Goal: Task Accomplishment & Management: Manage account settings

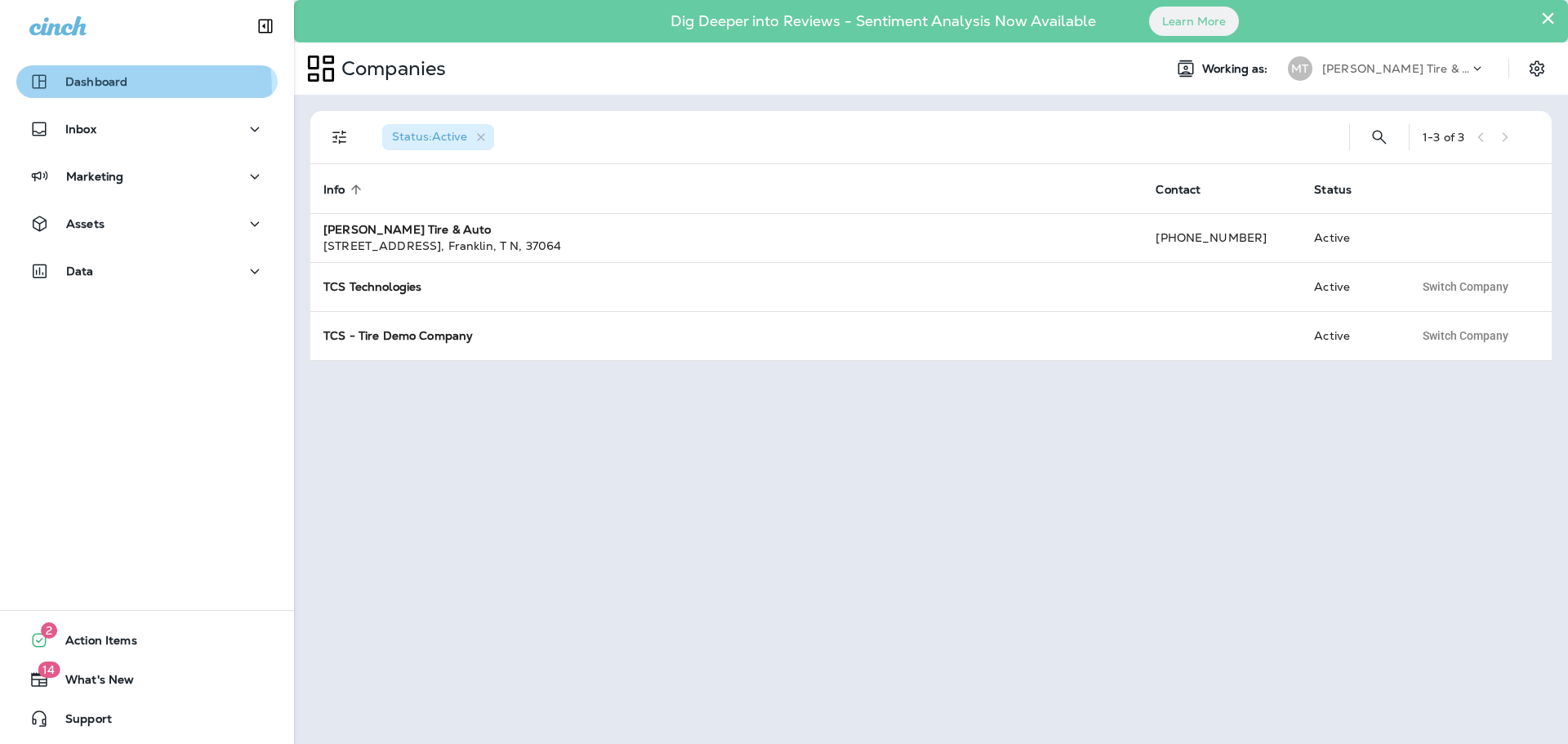
click at [77, 92] on button "Dashboard" at bounding box center [146, 81] width 261 height 32
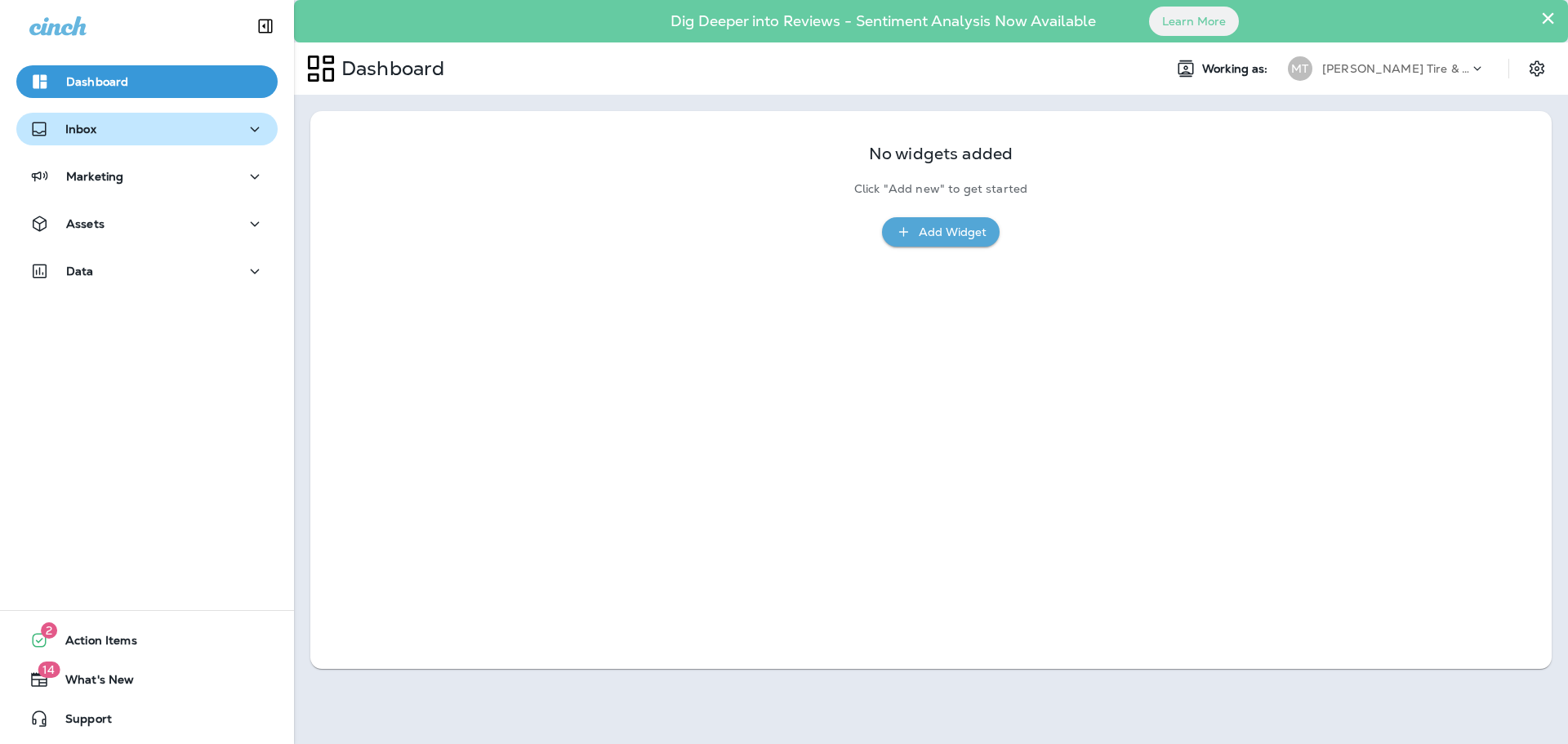
click at [76, 138] on div "Inbox" at bounding box center [62, 129] width 67 height 21
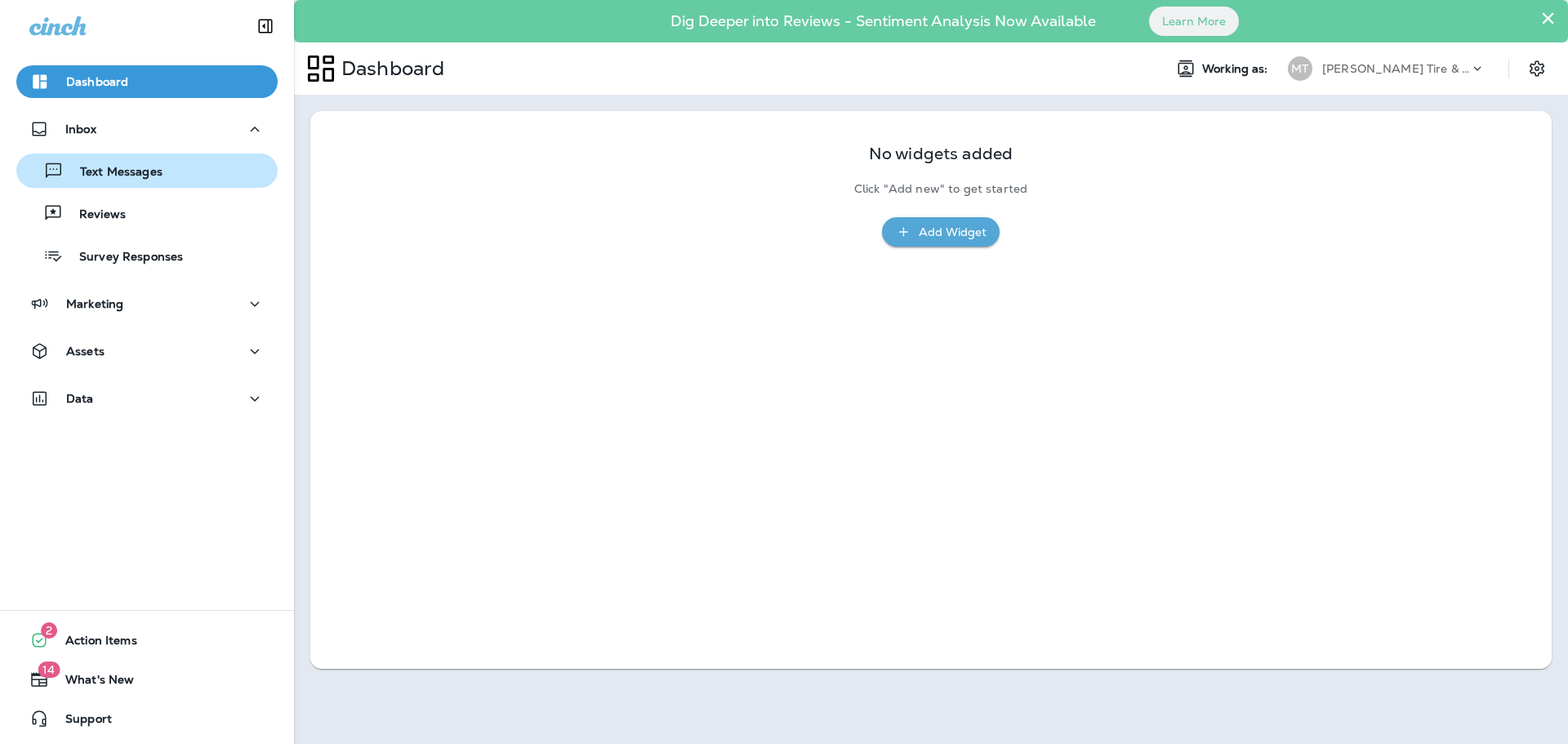
click at [91, 174] on p "Text Messages" at bounding box center [113, 173] width 99 height 15
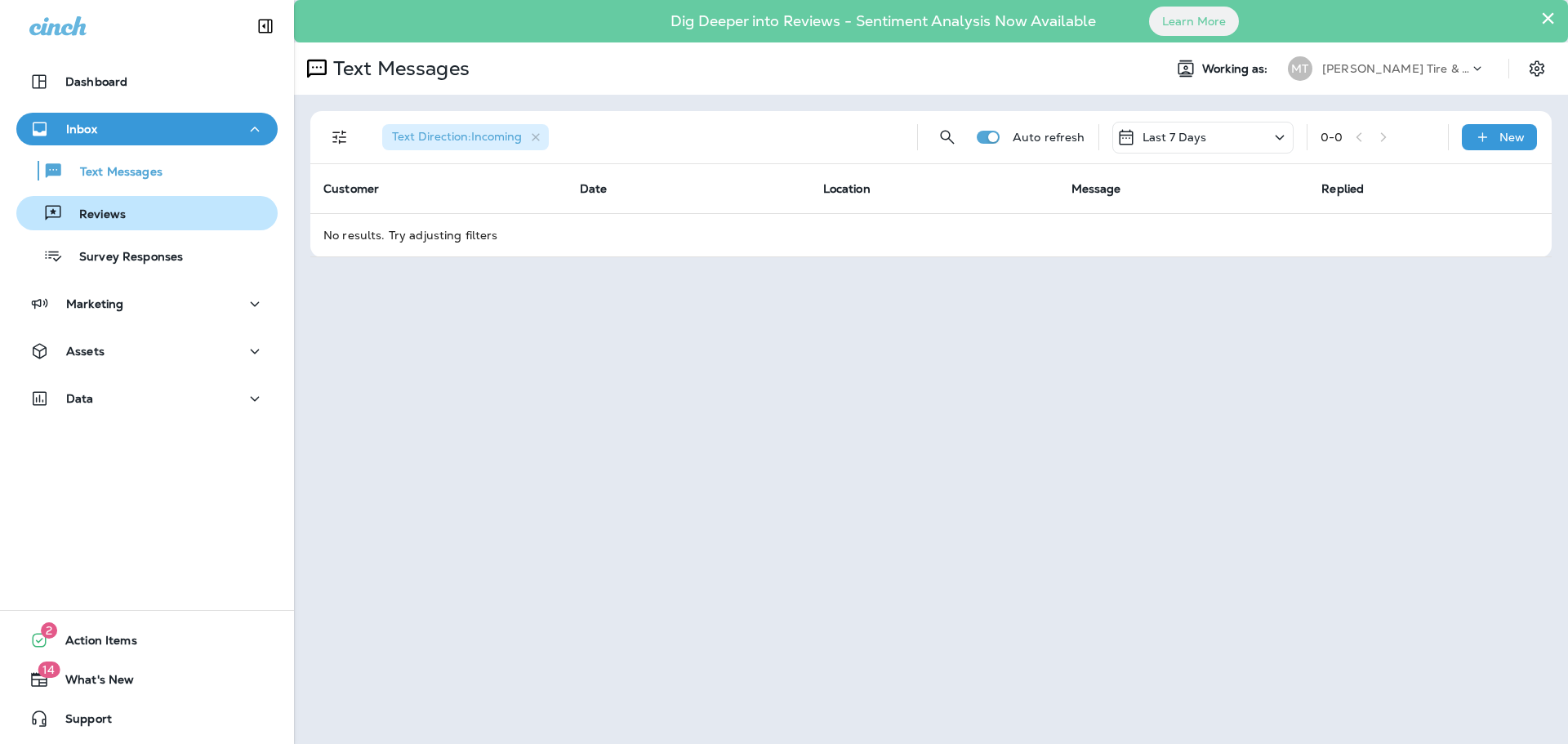
click at [90, 210] on p "Reviews" at bounding box center [95, 215] width 63 height 15
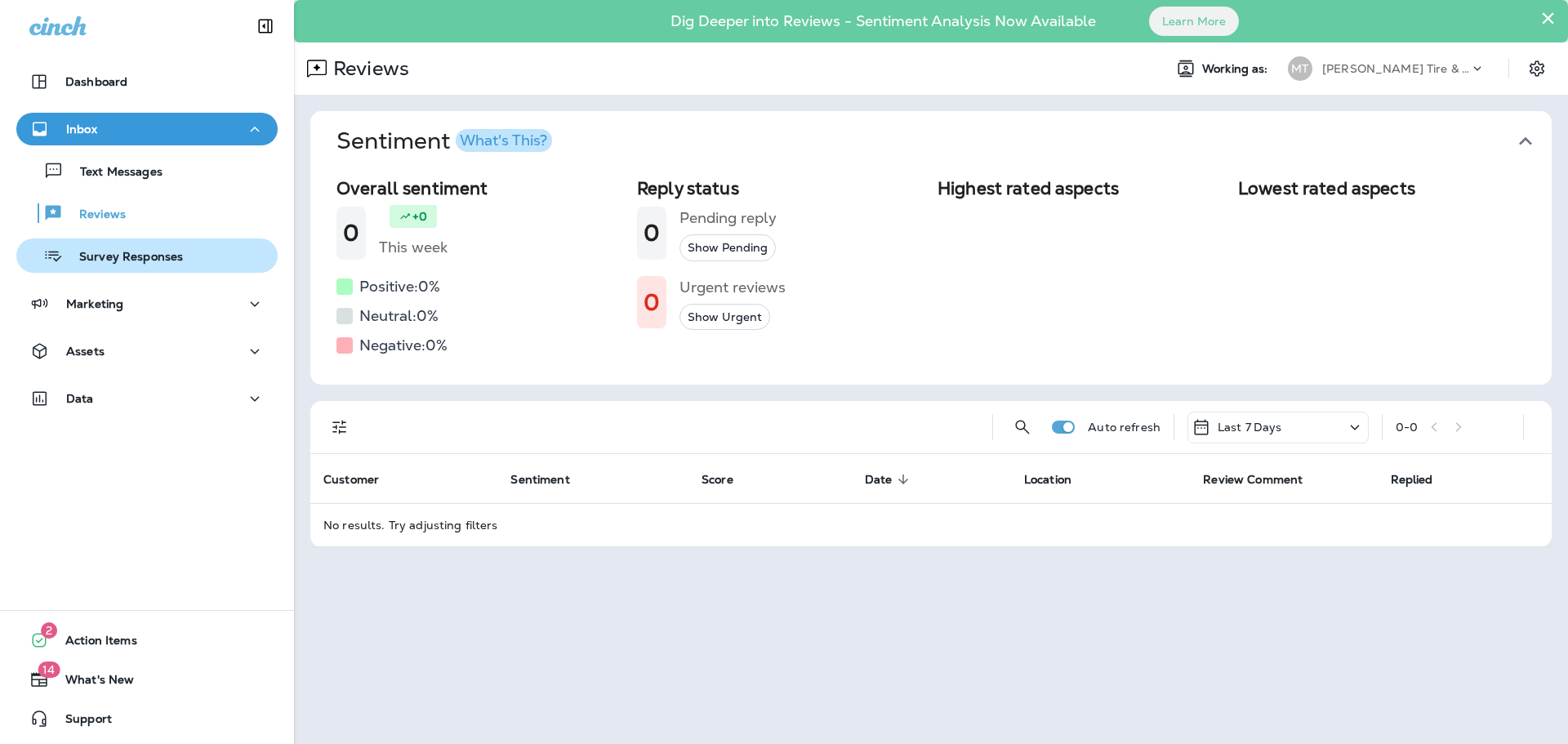
click at [115, 267] on div "Survey Responses" at bounding box center [103, 255] width 160 height 25
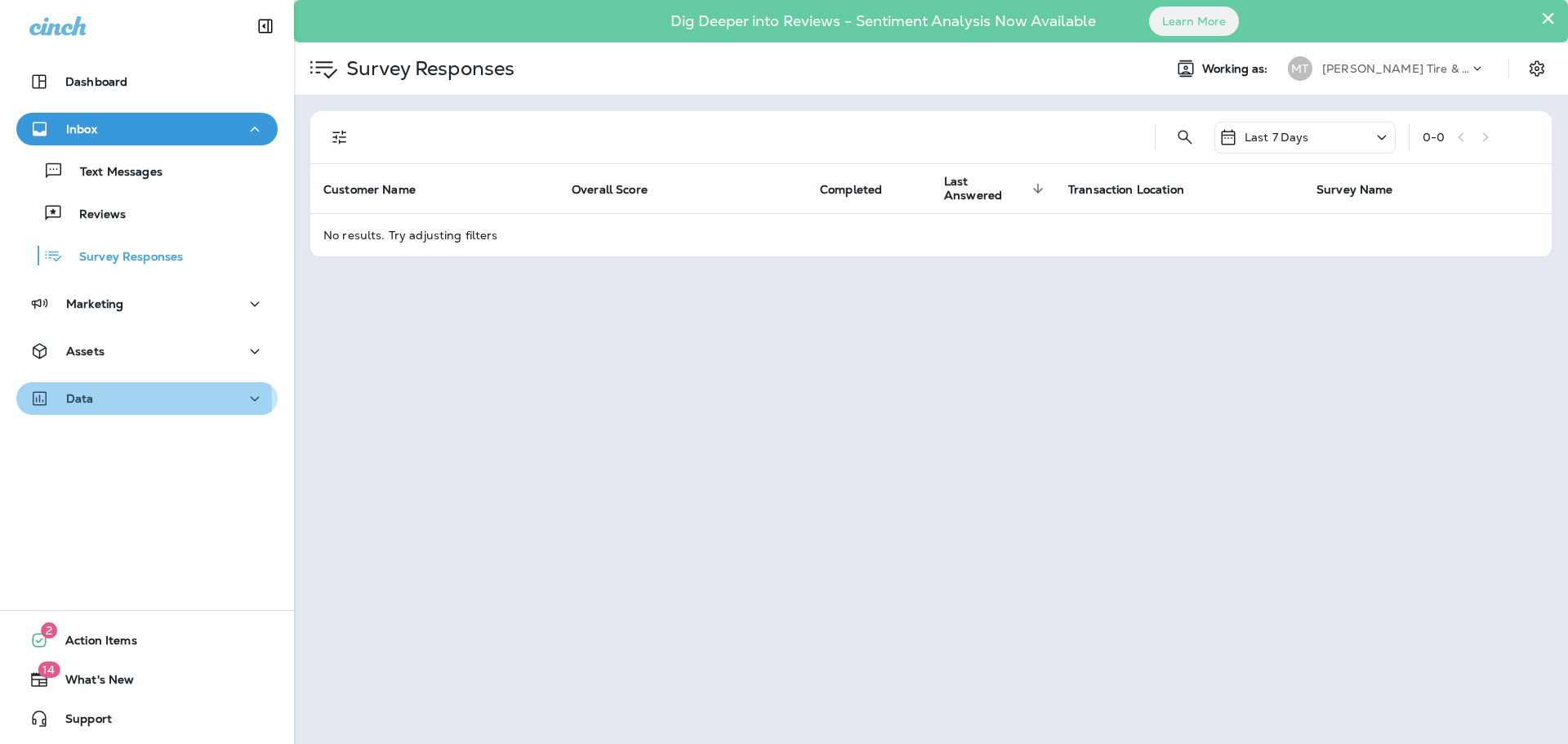
click at [76, 404] on p "Data" at bounding box center [80, 398] width 27 height 13
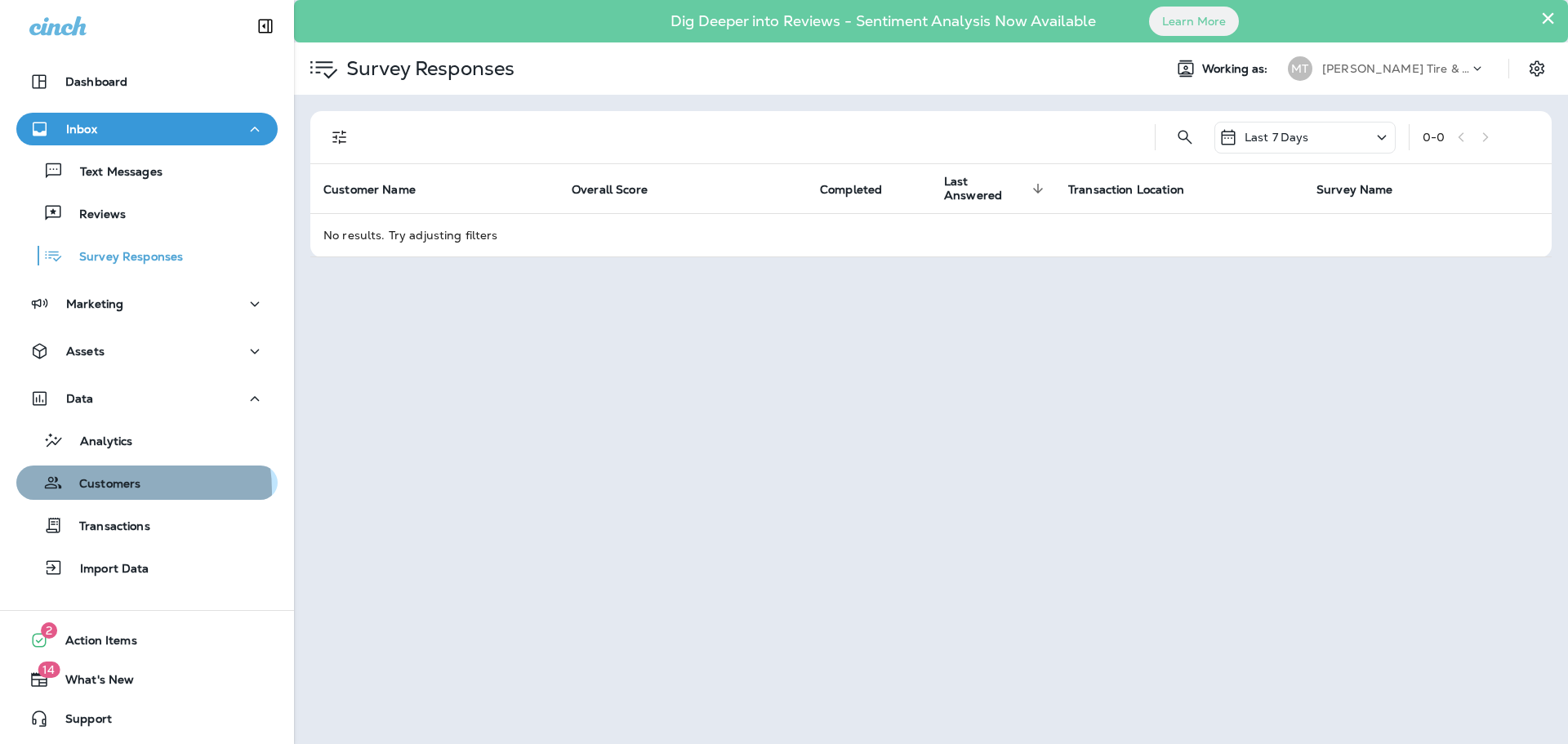
click at [87, 492] on p "Customers" at bounding box center [102, 484] width 78 height 15
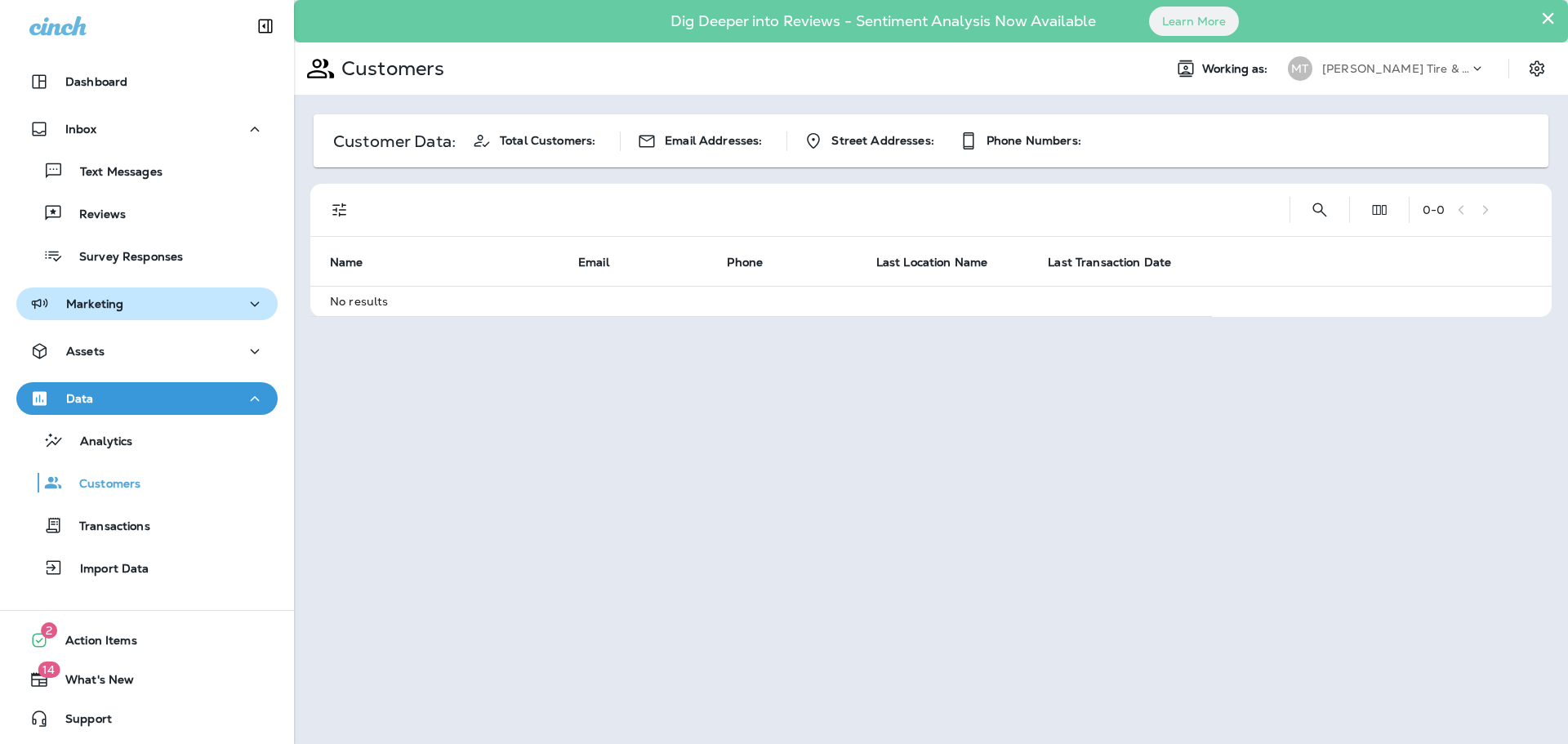
click at [112, 312] on div "Marketing" at bounding box center [76, 304] width 94 height 21
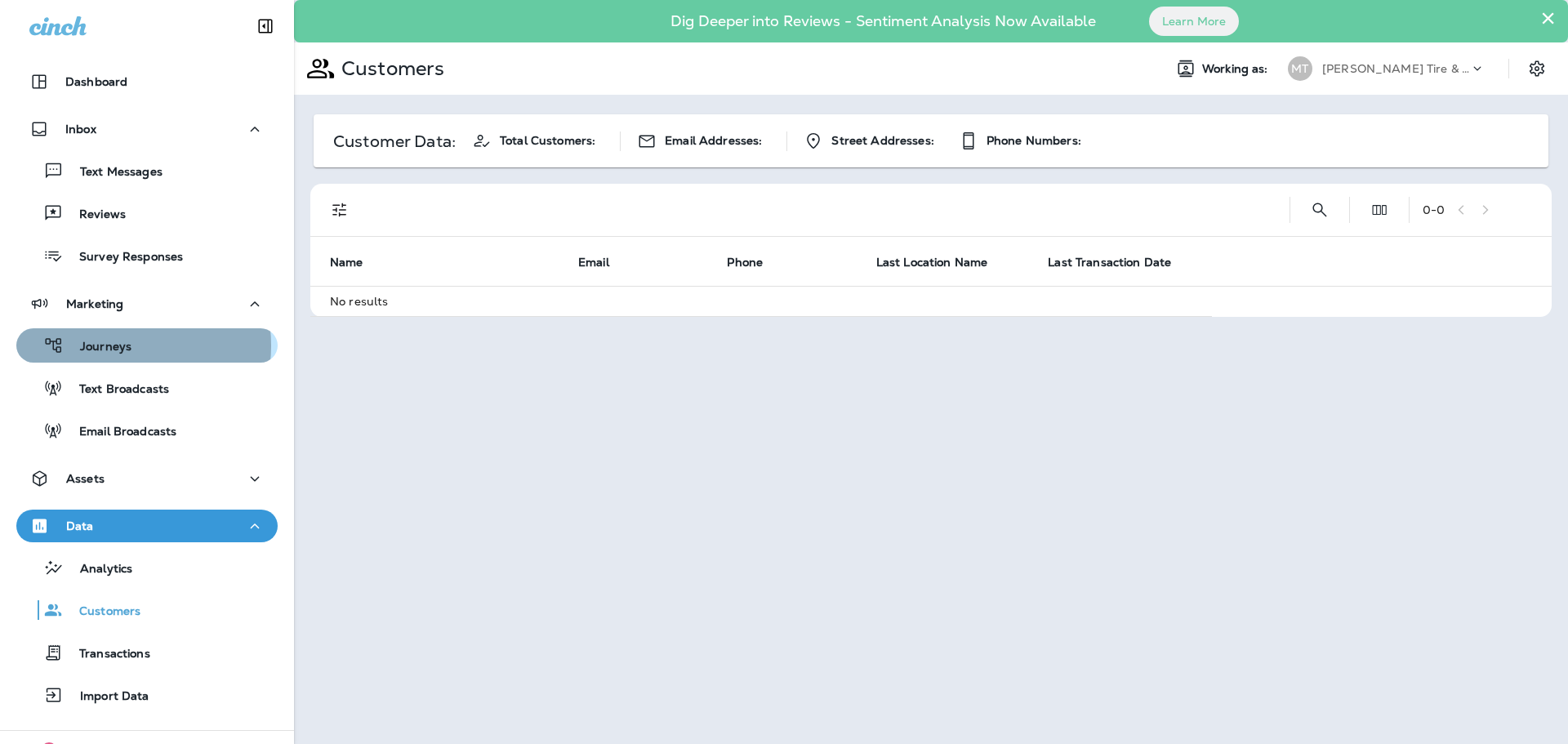
click at [111, 345] on p "Journeys" at bounding box center [97, 347] width 68 height 15
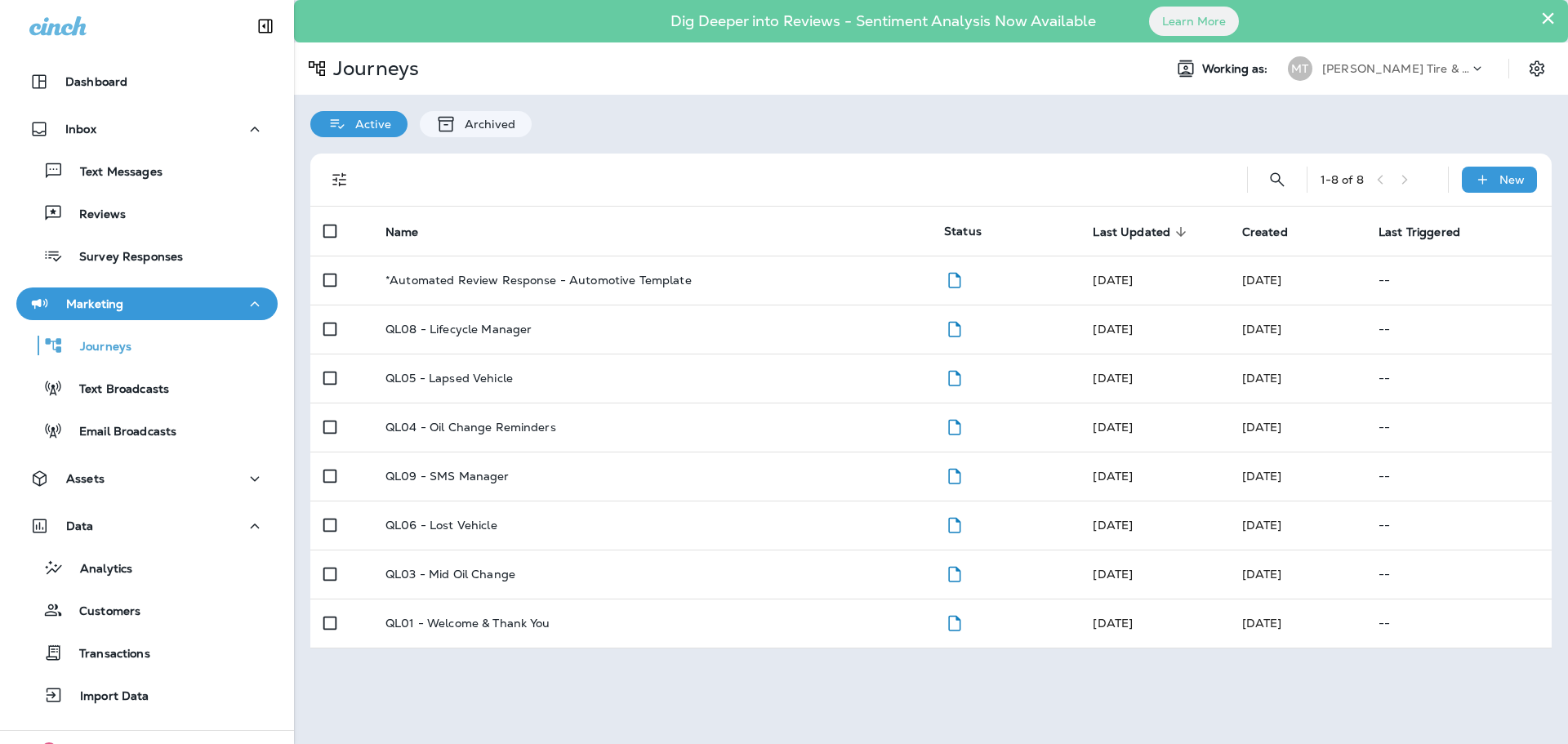
click at [1540, 26] on button "×" at bounding box center [1547, 18] width 15 height 27
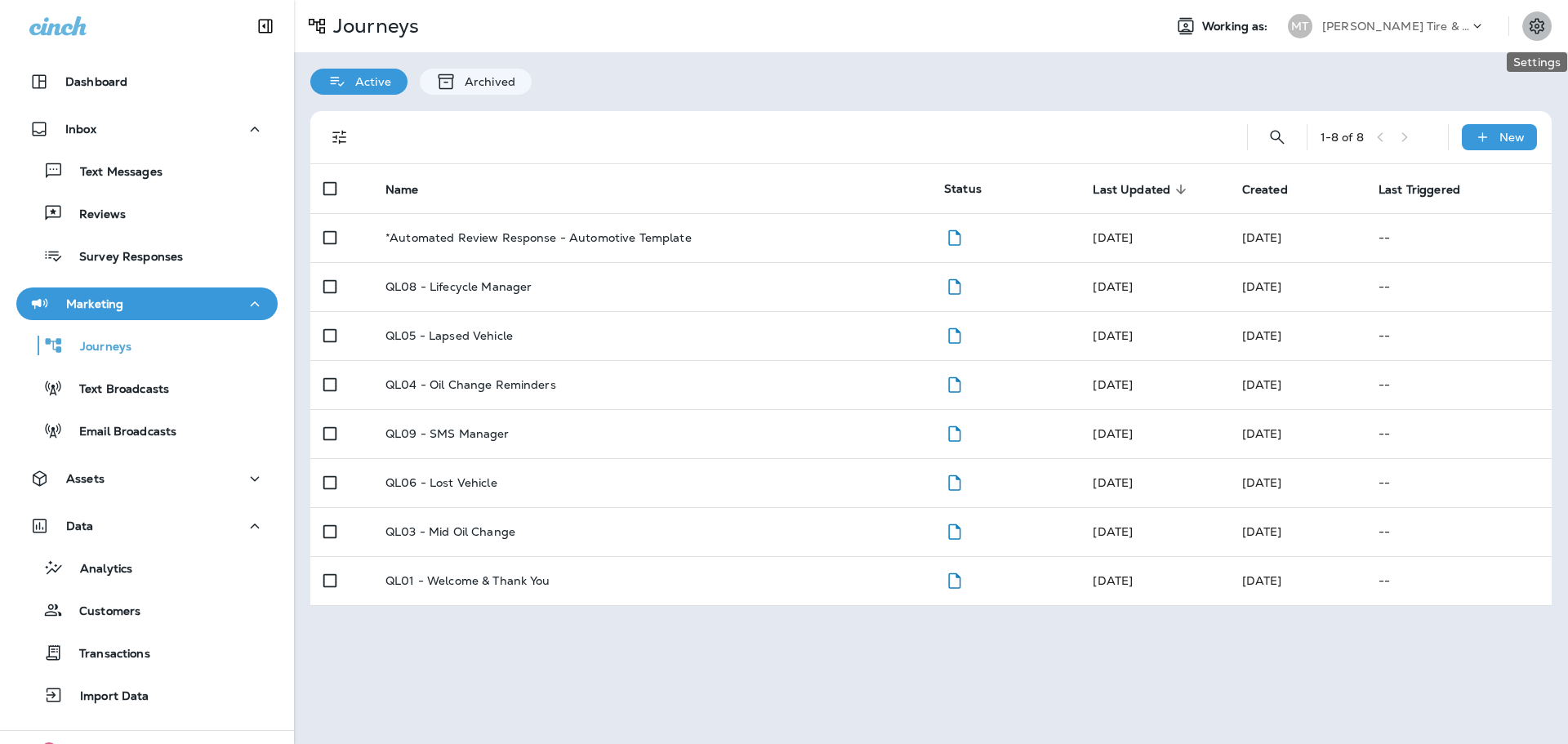
click at [1540, 26] on icon "Settings" at bounding box center [1536, 26] width 20 height 20
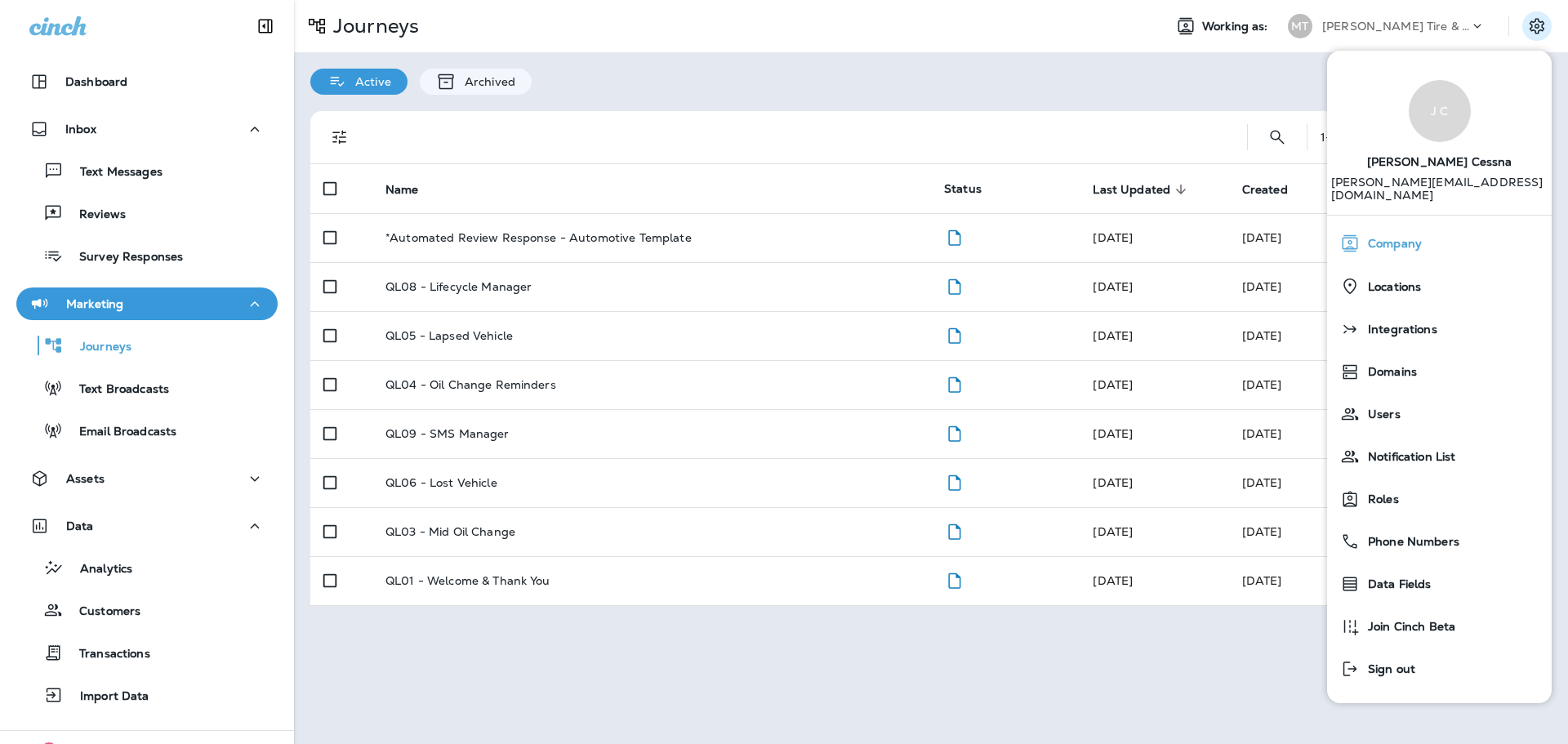
click at [1415, 237] on span "Company" at bounding box center [1390, 244] width 62 height 14
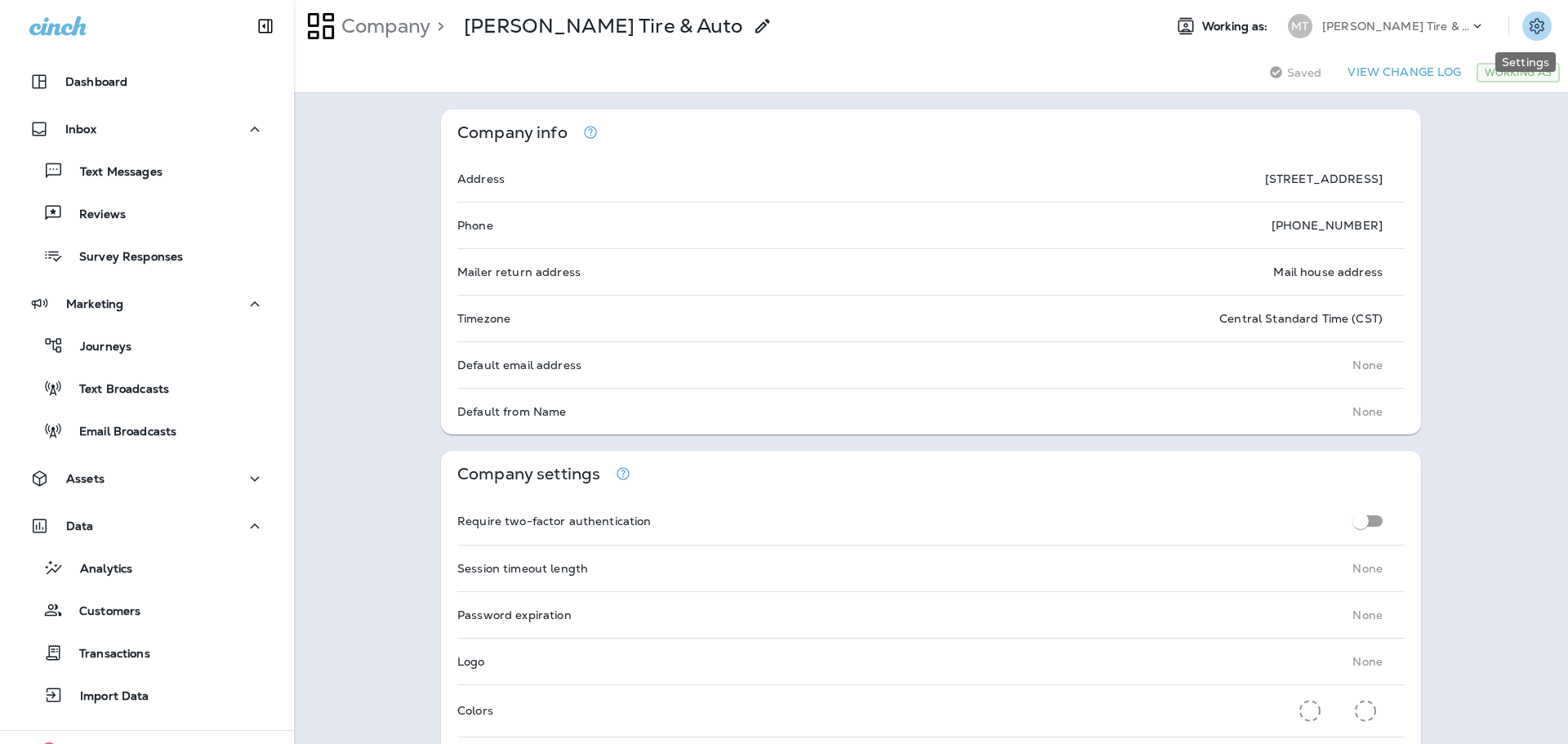
click at [1527, 22] on icon "Settings" at bounding box center [1536, 26] width 20 height 20
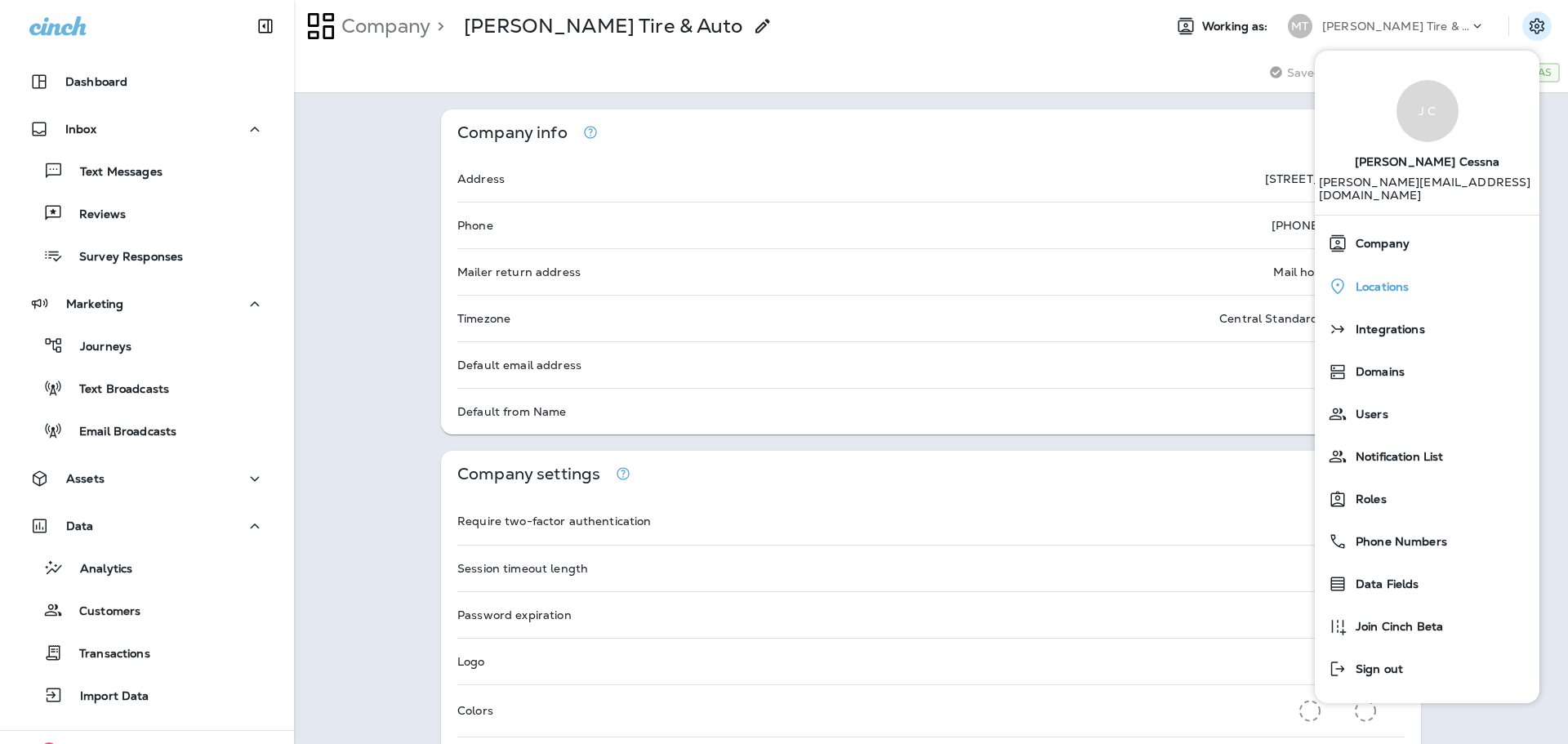
click at [1393, 280] on span "Locations" at bounding box center [1378, 286] width 62 height 14
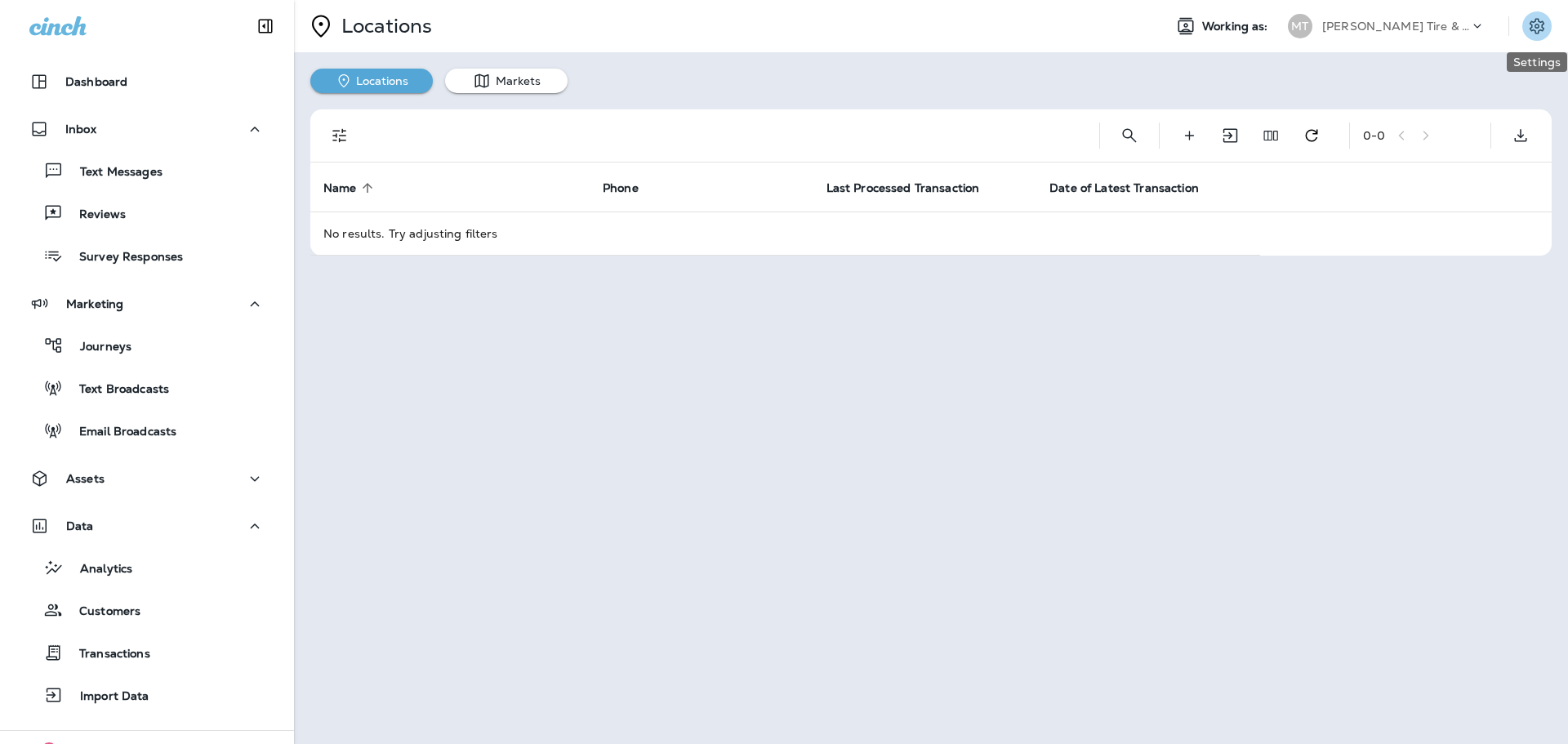
click at [1534, 29] on icon "Settings" at bounding box center [1536, 26] width 15 height 15
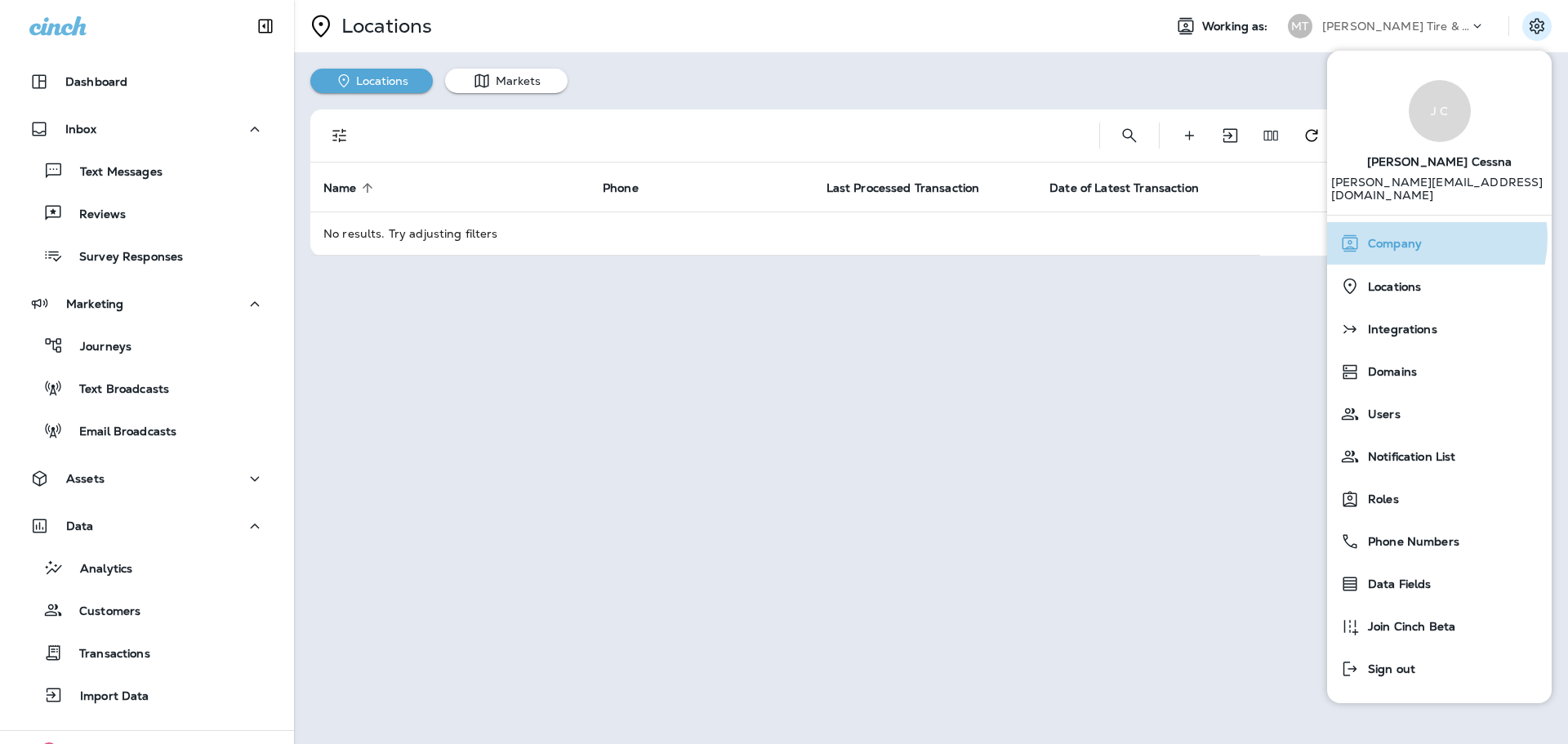
click at [1420, 237] on span "Company" at bounding box center [1390, 244] width 62 height 14
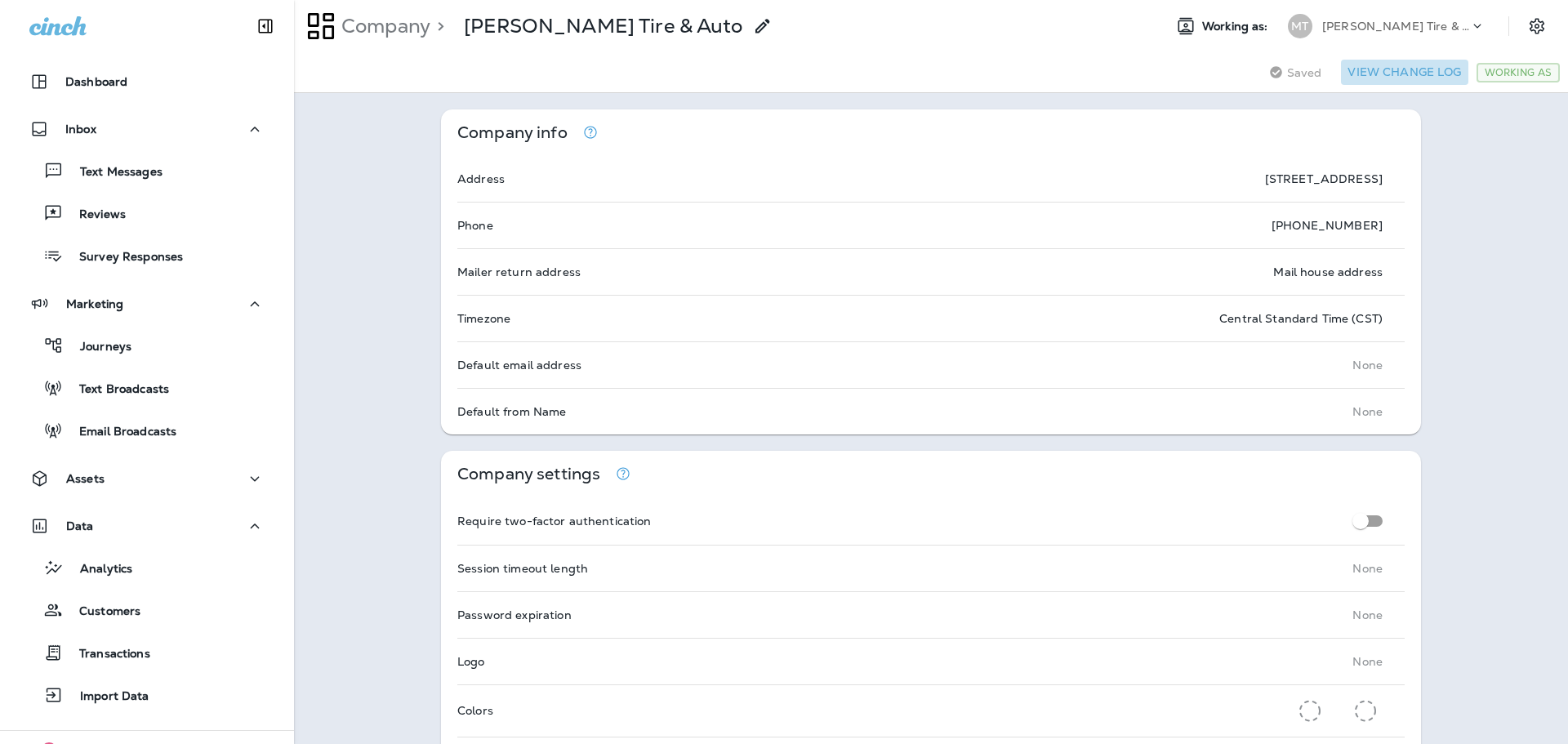
click at [1386, 74] on button "View Change Log" at bounding box center [1404, 73] width 127 height 26
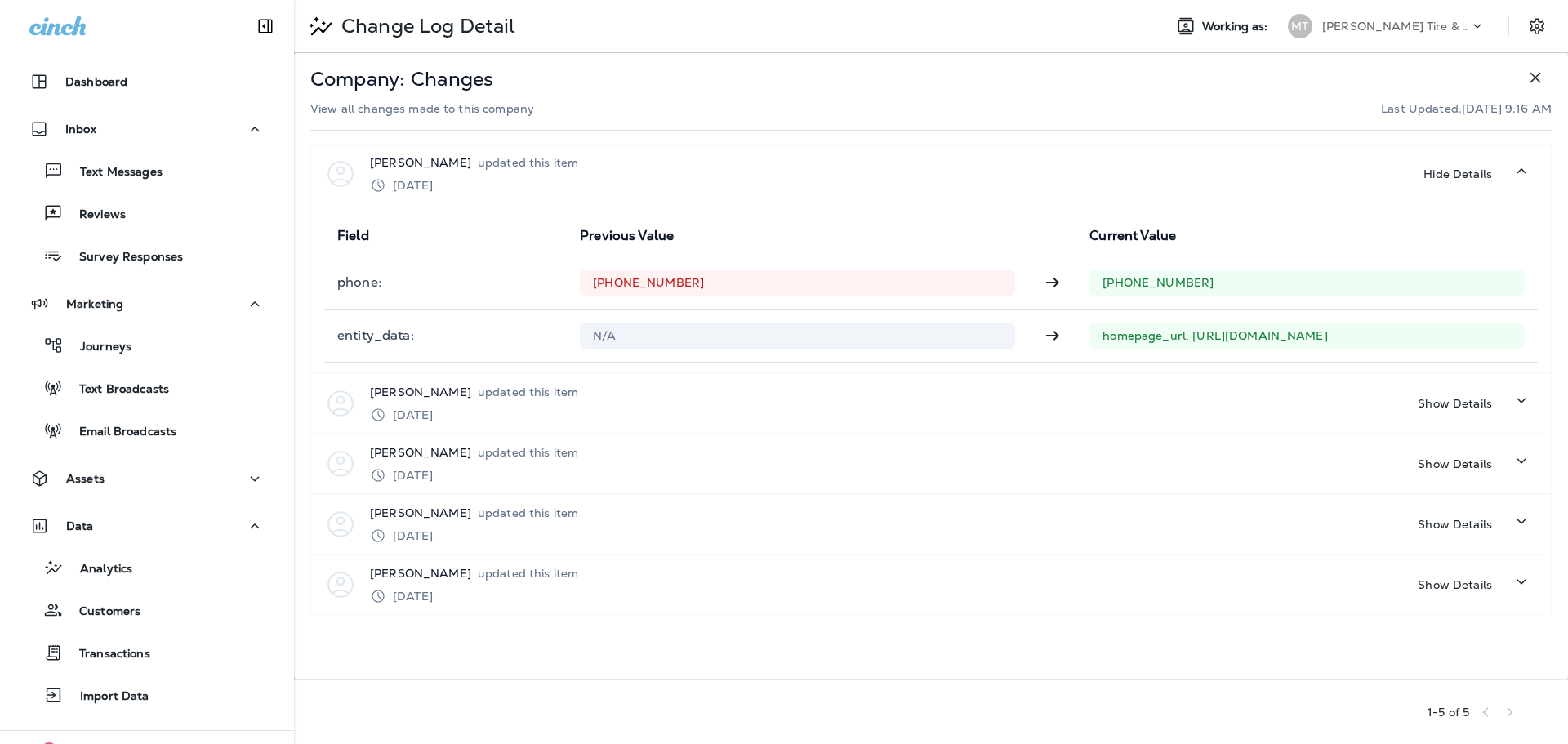
click at [1480, 27] on icon at bounding box center [1476, 26] width 16 height 16
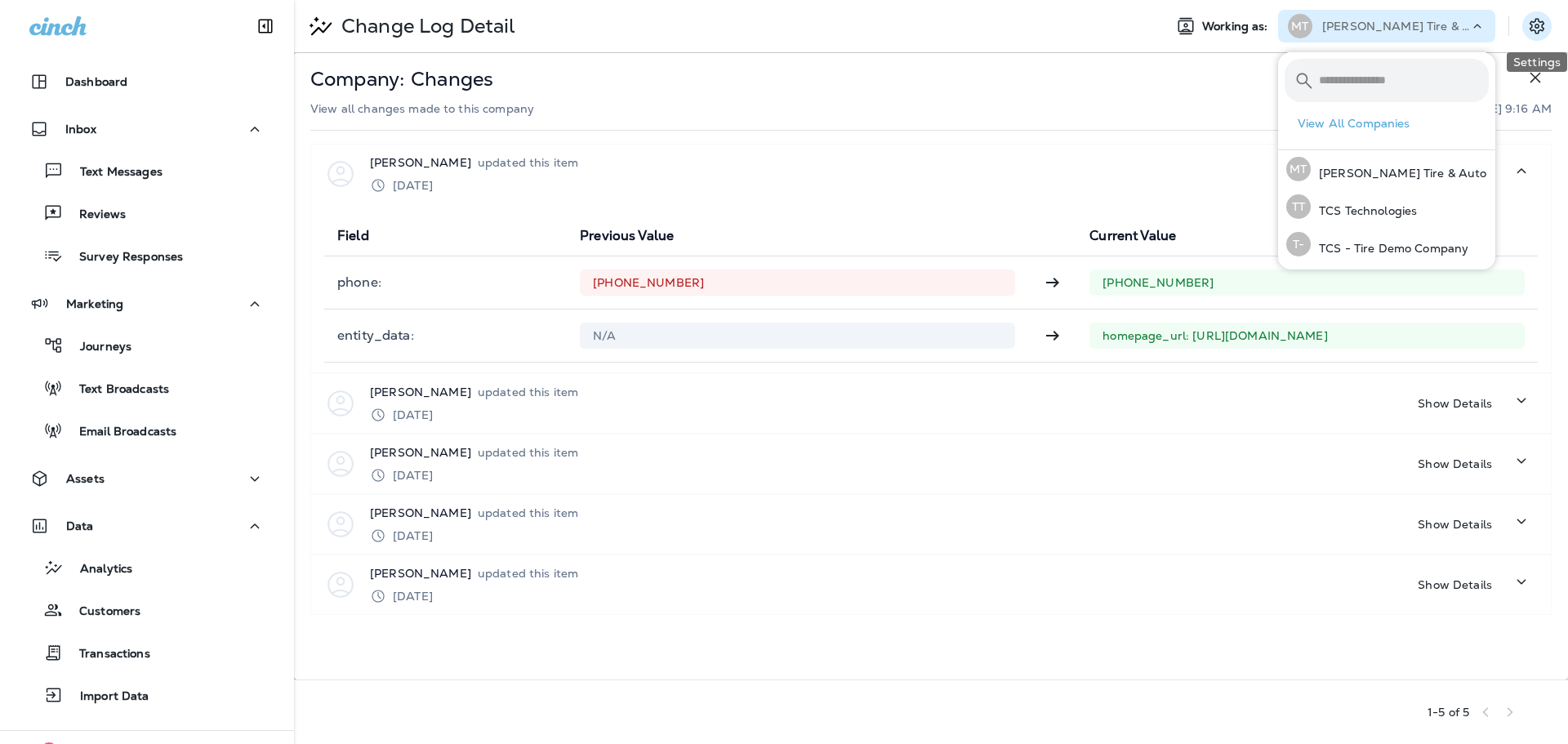
click at [1535, 24] on icon "Settings" at bounding box center [1536, 26] width 20 height 20
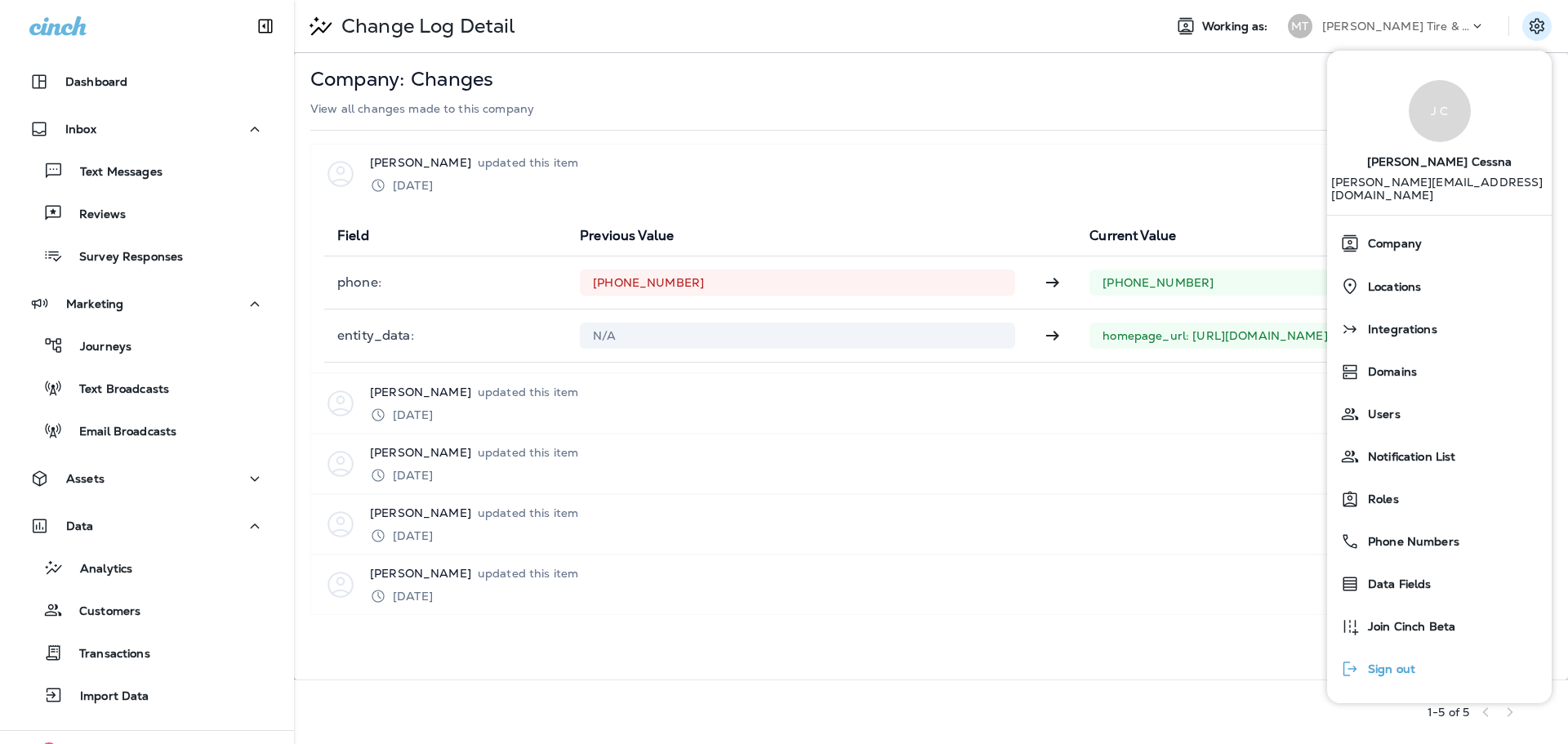
click at [1388, 663] on span "Sign out" at bounding box center [1387, 669] width 56 height 14
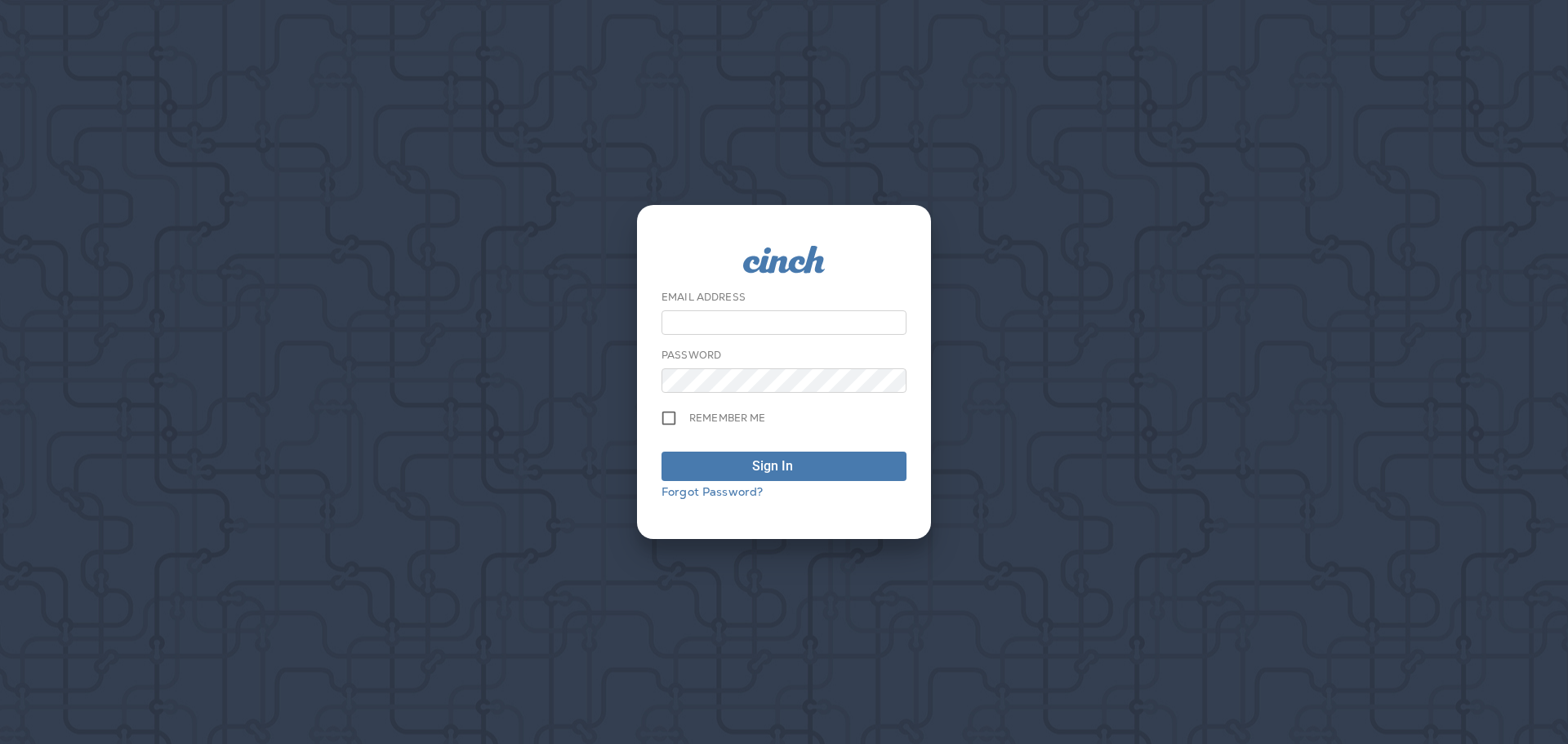
type input "**********"
